Goal: Task Accomplishment & Management: Complete application form

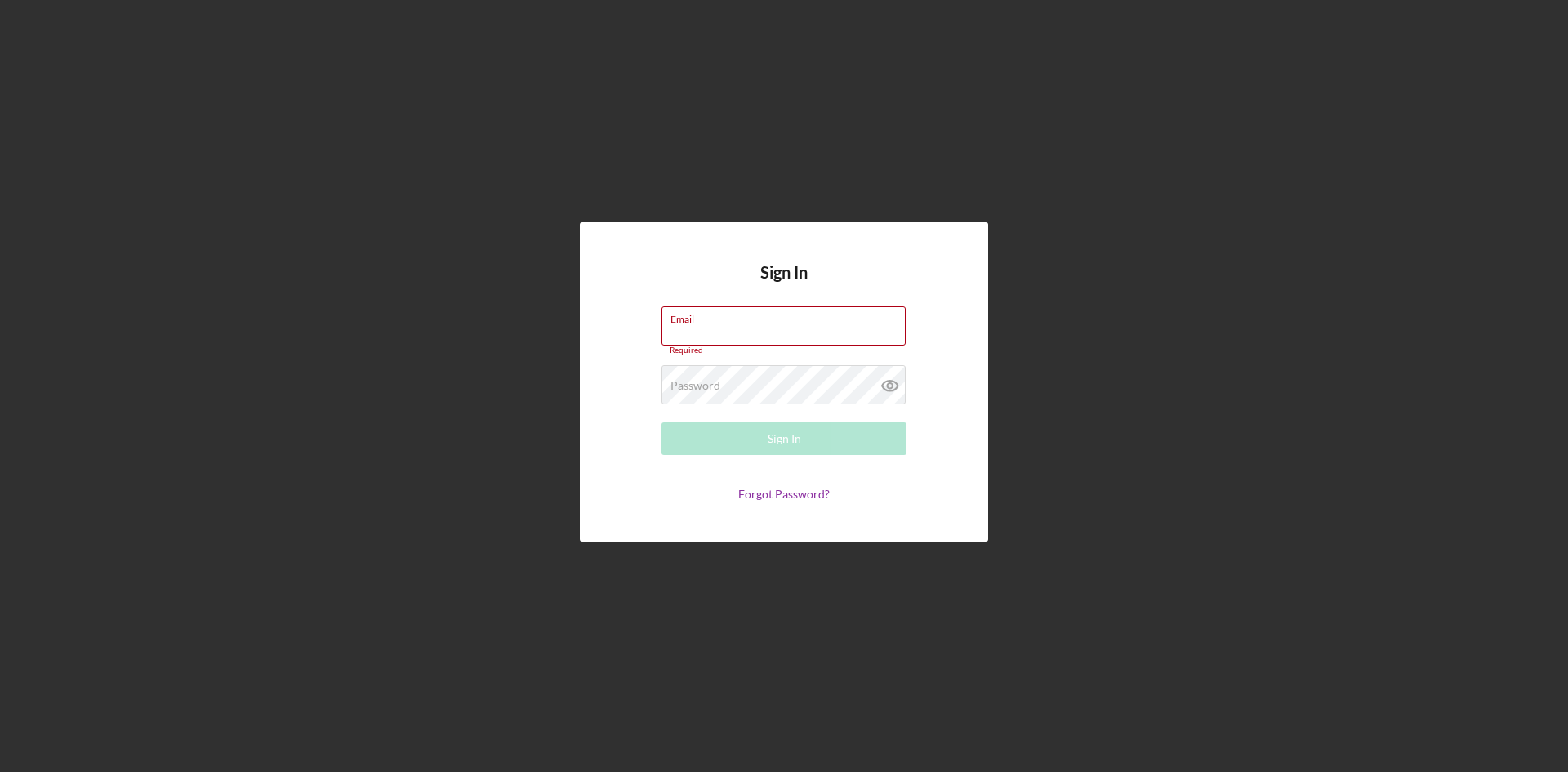
type input "[EMAIL_ADDRESS][DOMAIN_NAME]"
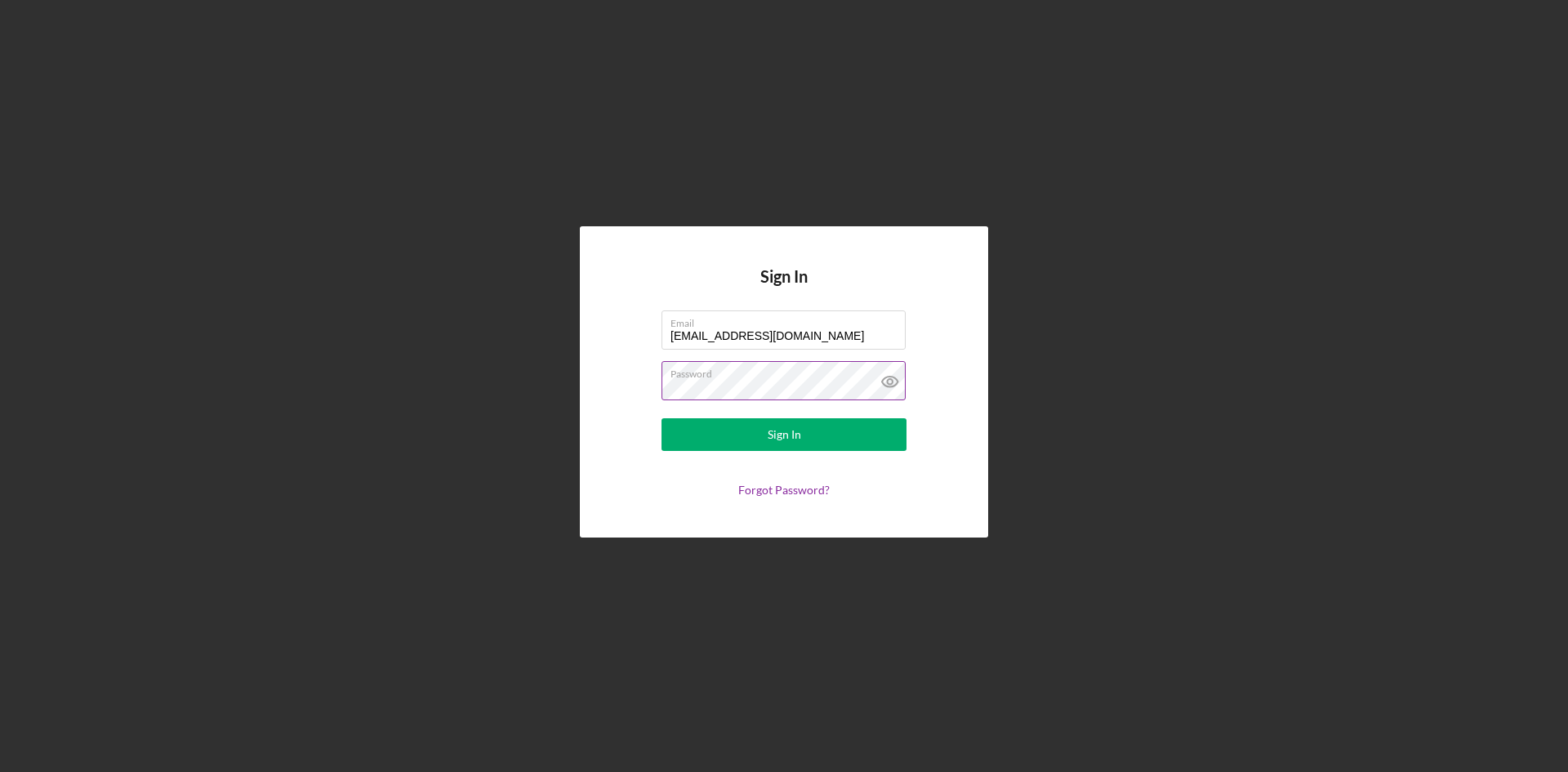
click at [890, 382] on icon at bounding box center [891, 381] width 41 height 41
click at [845, 441] on button "Sign In" at bounding box center [784, 433] width 245 height 33
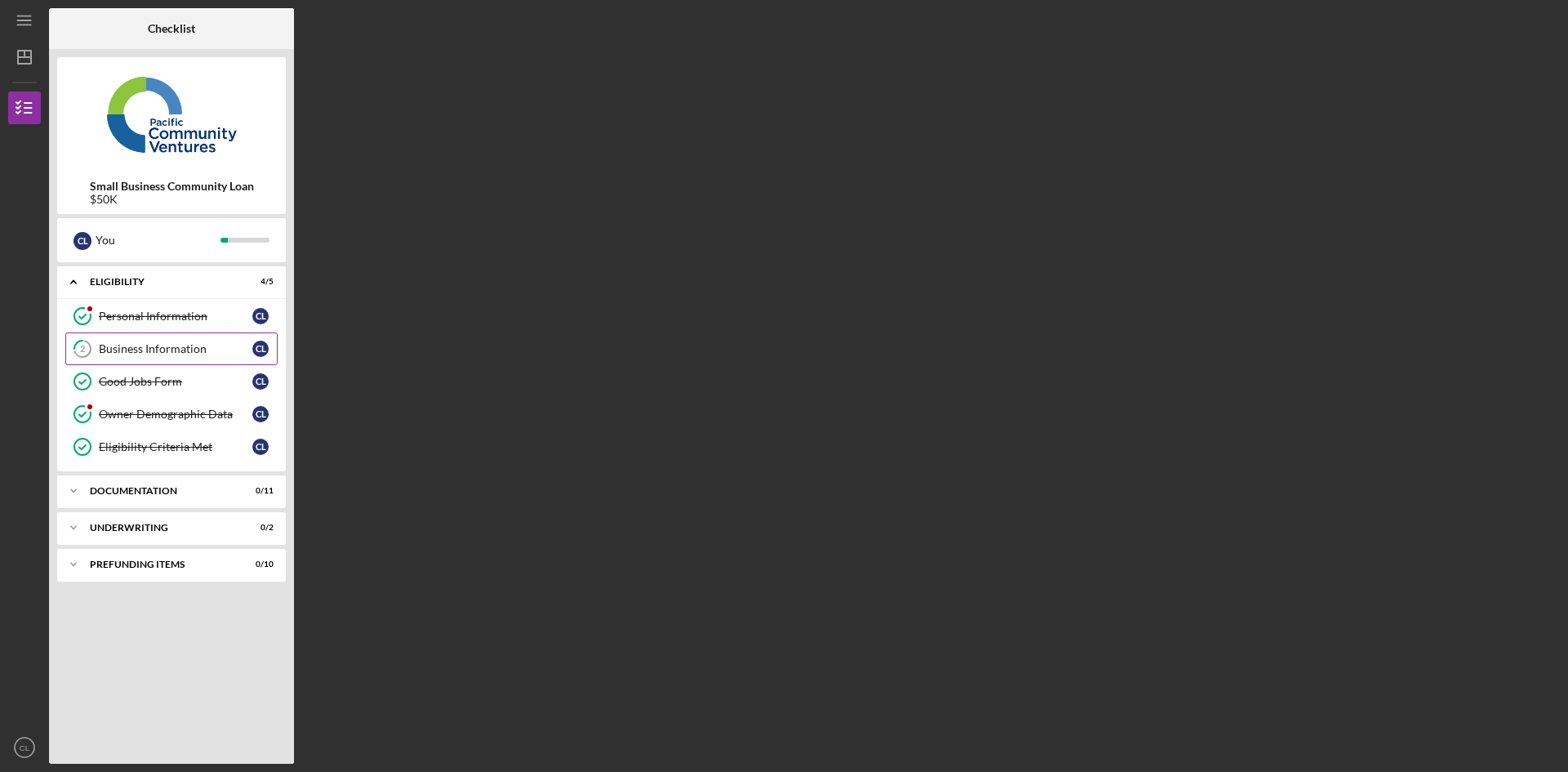
click at [248, 353] on div "Business Information" at bounding box center [175, 349] width 154 height 13
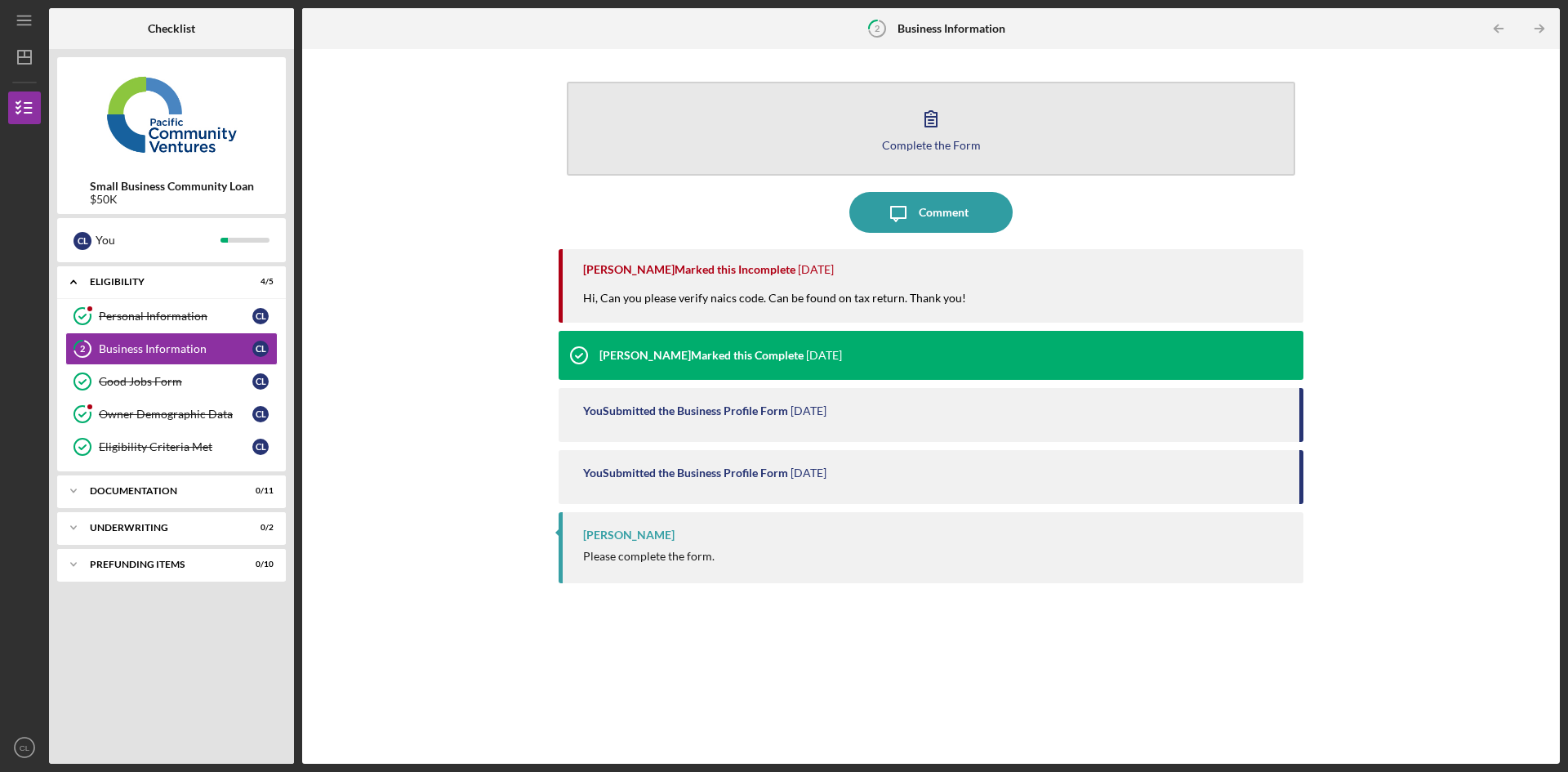
click at [937, 126] on icon "button" at bounding box center [931, 118] width 11 height 16
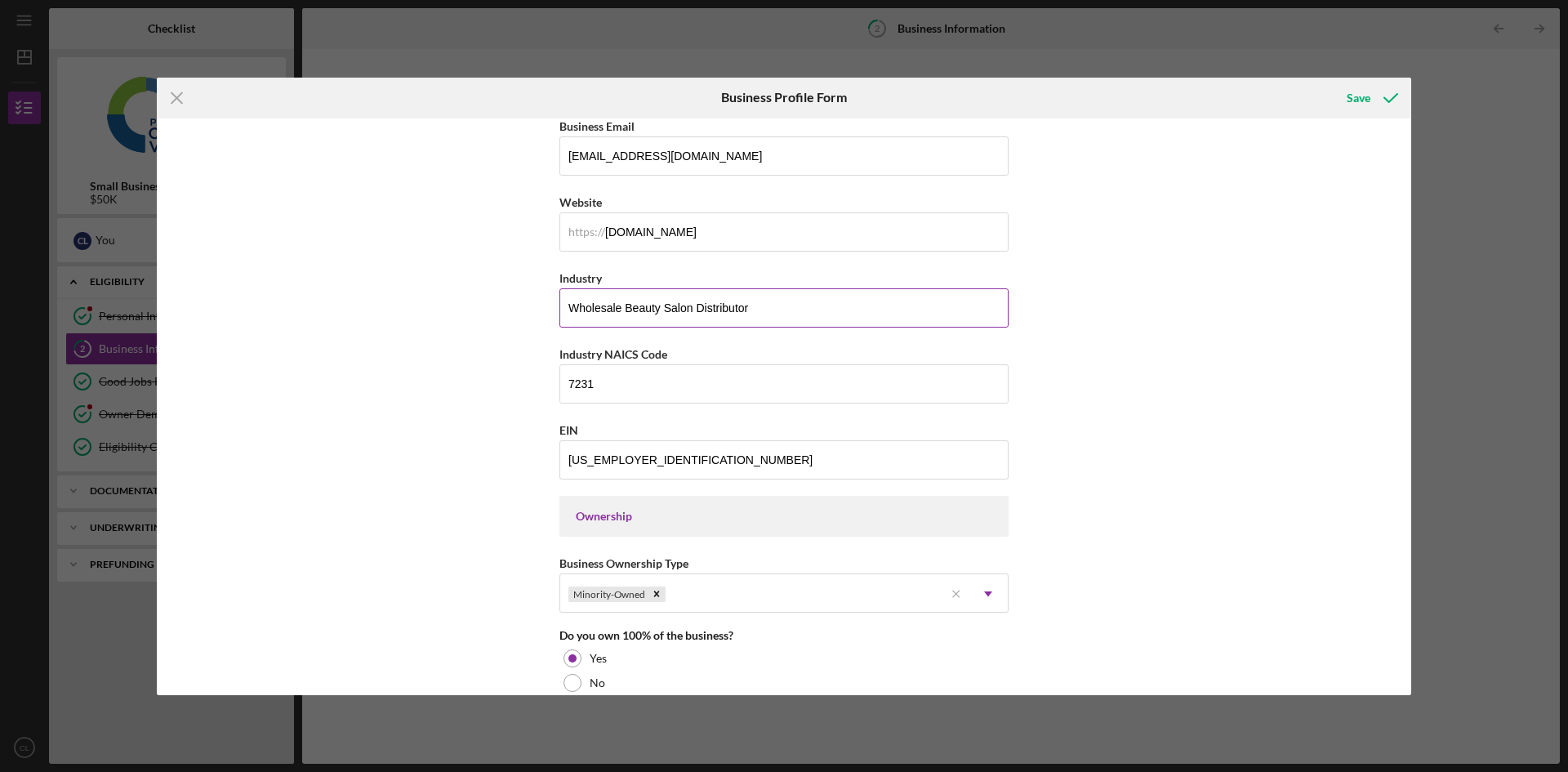
scroll to position [408, 0]
